Goal: Find specific page/section: Find specific page/section

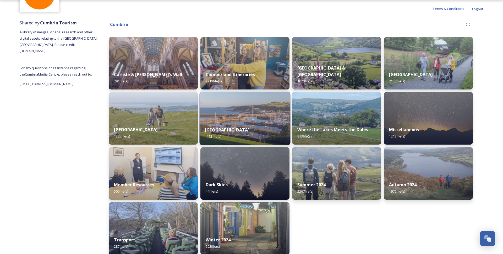
scroll to position [53, 0]
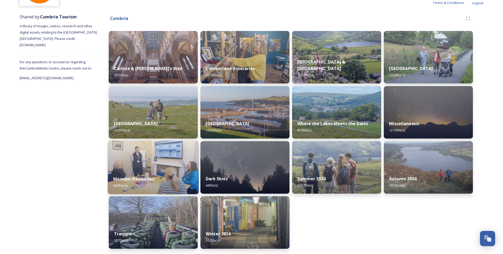
click at [165, 159] on img at bounding box center [153, 166] width 91 height 53
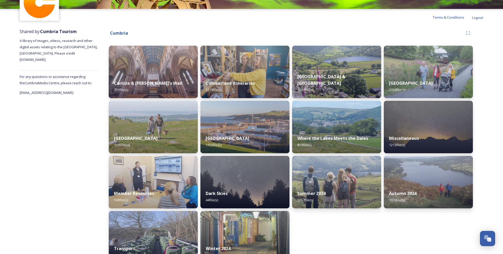
scroll to position [53, 0]
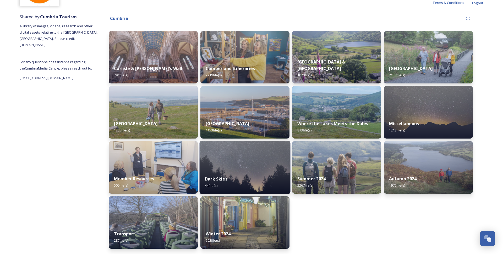
click at [250, 173] on div "Dark Skies 44 file(s)" at bounding box center [245, 182] width 91 height 24
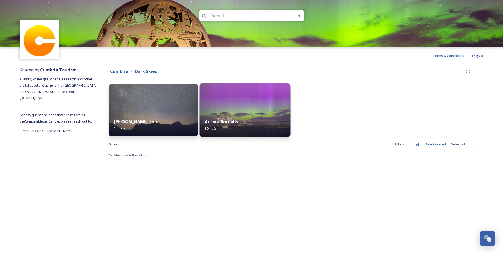
click at [240, 116] on div "Aurora Borealis 30 file(s)" at bounding box center [245, 125] width 91 height 24
click at [235, 122] on strong "Aurora Borealis" at bounding box center [221, 122] width 33 height 6
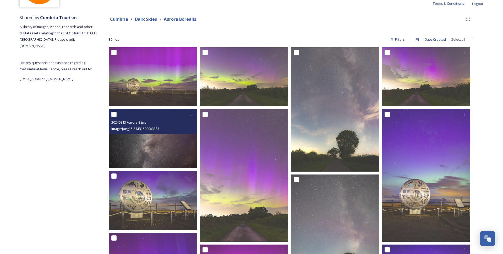
scroll to position [24, 0]
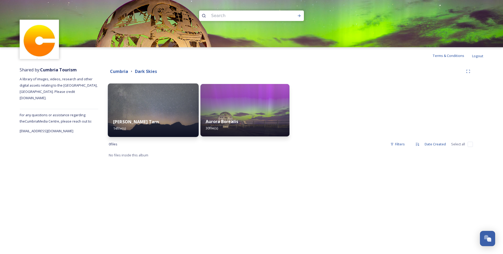
click at [170, 111] on img at bounding box center [153, 109] width 91 height 53
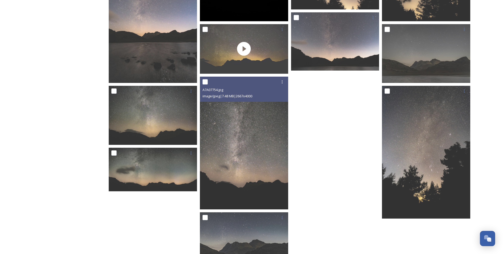
scroll to position [239, 0]
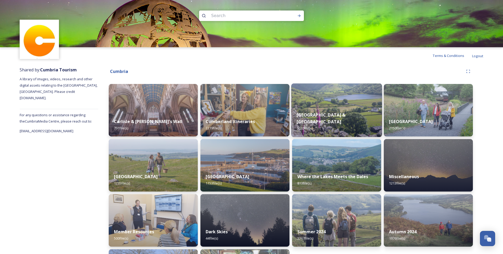
click at [351, 111] on img at bounding box center [336, 109] width 91 height 53
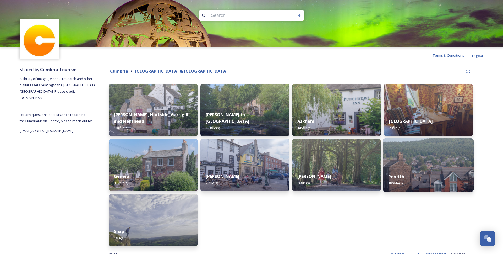
scroll to position [17, 0]
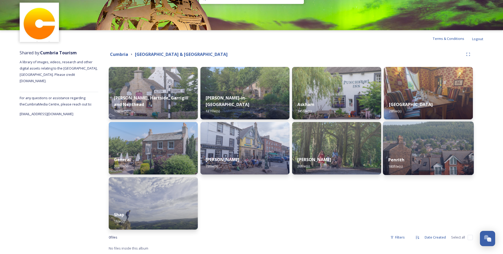
click at [414, 160] on div "Penrith 180 file(s)" at bounding box center [428, 163] width 91 height 24
click at [413, 152] on div "Penrith 180 file(s)" at bounding box center [428, 163] width 91 height 24
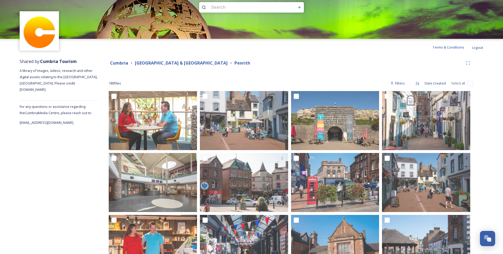
scroll to position [8, 0]
